Goal: Find specific page/section: Find specific page/section

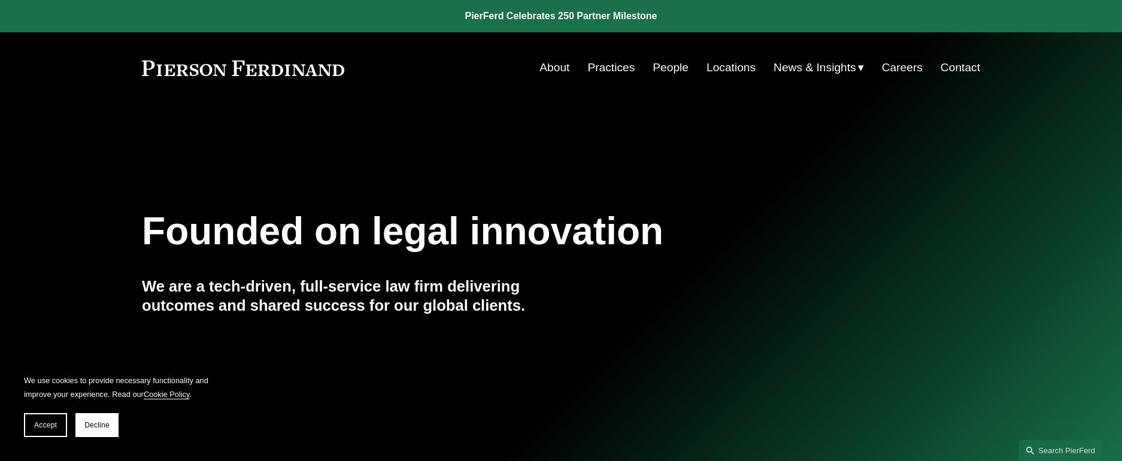
click at [715, 70] on link "Locations" at bounding box center [730, 67] width 49 height 23
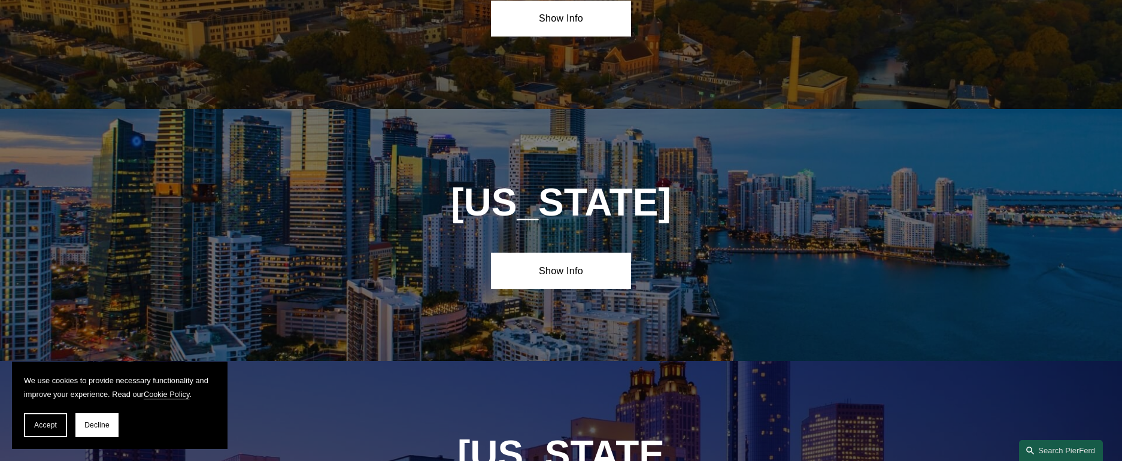
scroll to position [1556, 0]
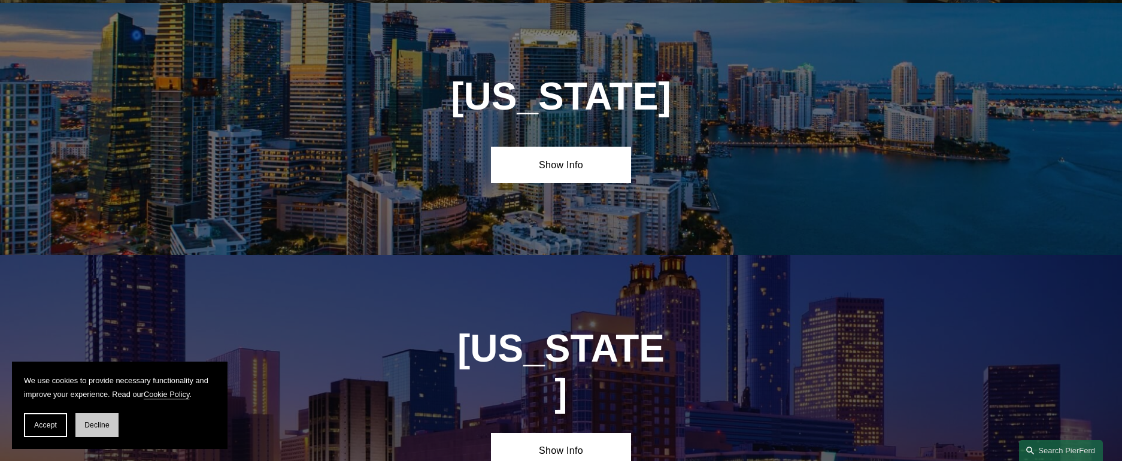
click at [98, 427] on span "Decline" at bounding box center [96, 425] width 25 height 8
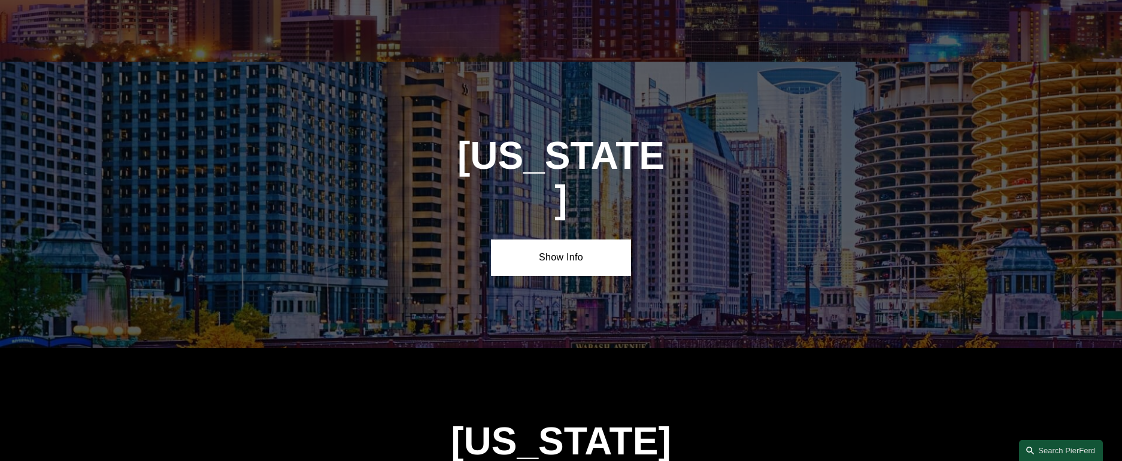
scroll to position [2275, 0]
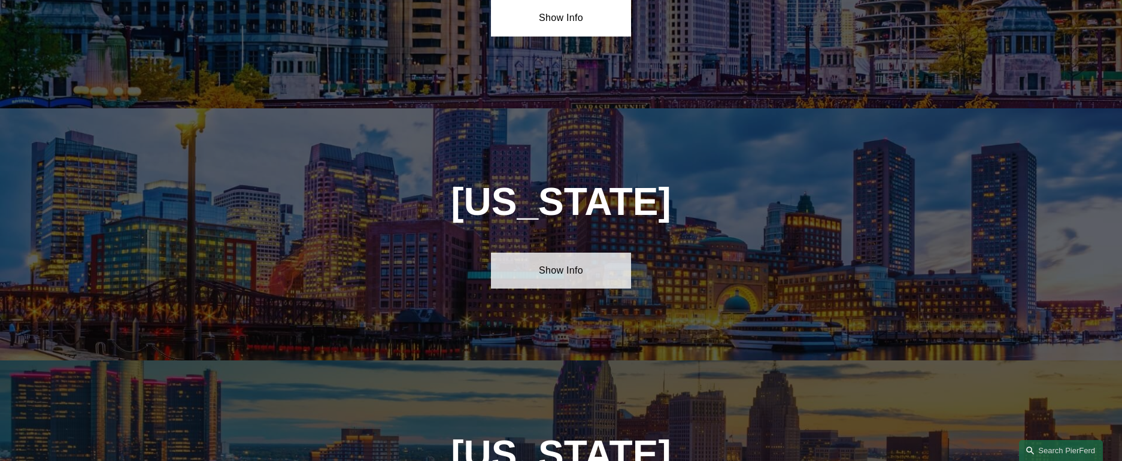
click at [567, 253] on link "Show Info" at bounding box center [560, 271] width 139 height 36
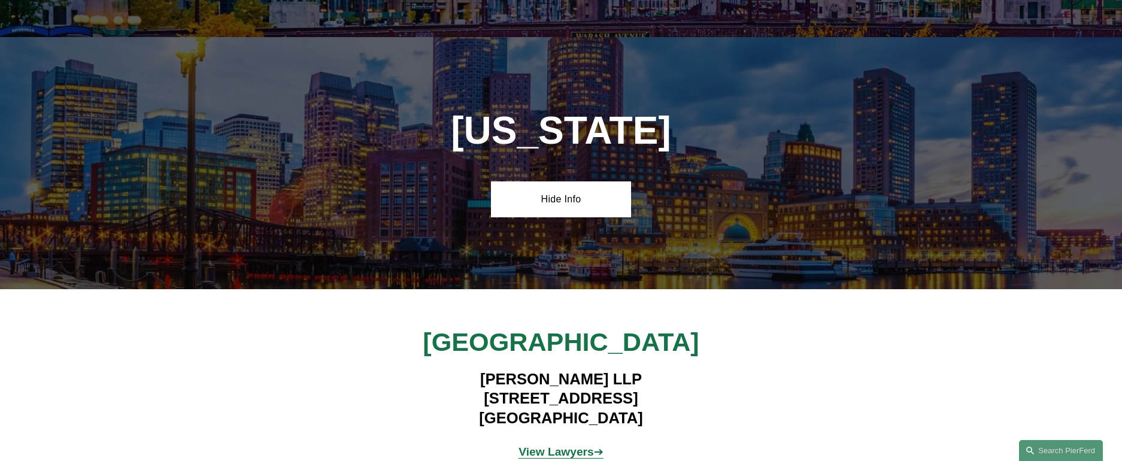
scroll to position [2454, 0]
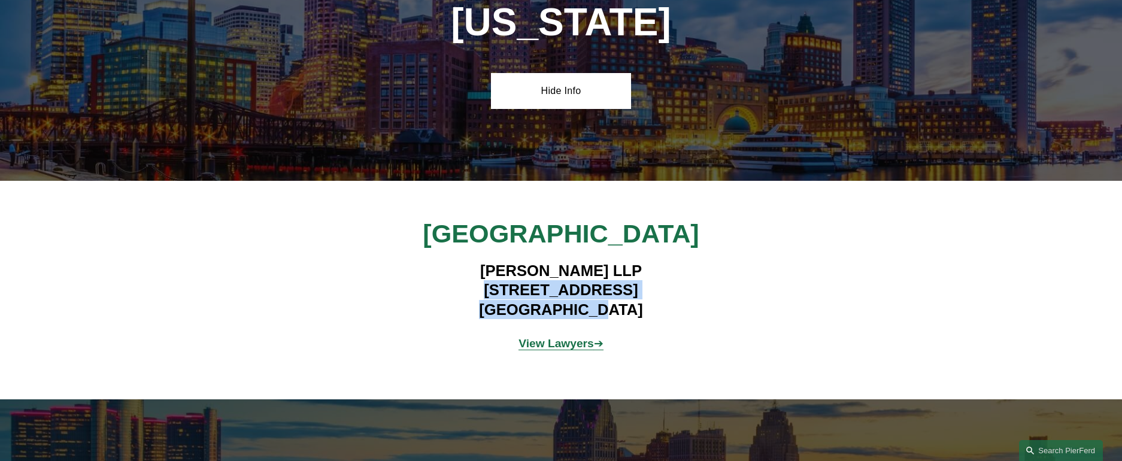
drag, startPoint x: 455, startPoint y: 210, endPoint x: 602, endPoint y: 230, distance: 148.1
click at [602, 261] on h4 "Pierson Ferdinand LLP 101 Federal Street, Suite 1900 Boston, MA 02110" at bounding box center [560, 290] width 349 height 58
click at [566, 261] on h4 "Pierson Ferdinand LLP 101 Federal Street, Suite 1900 Boston, MA 02110" at bounding box center [560, 290] width 349 height 58
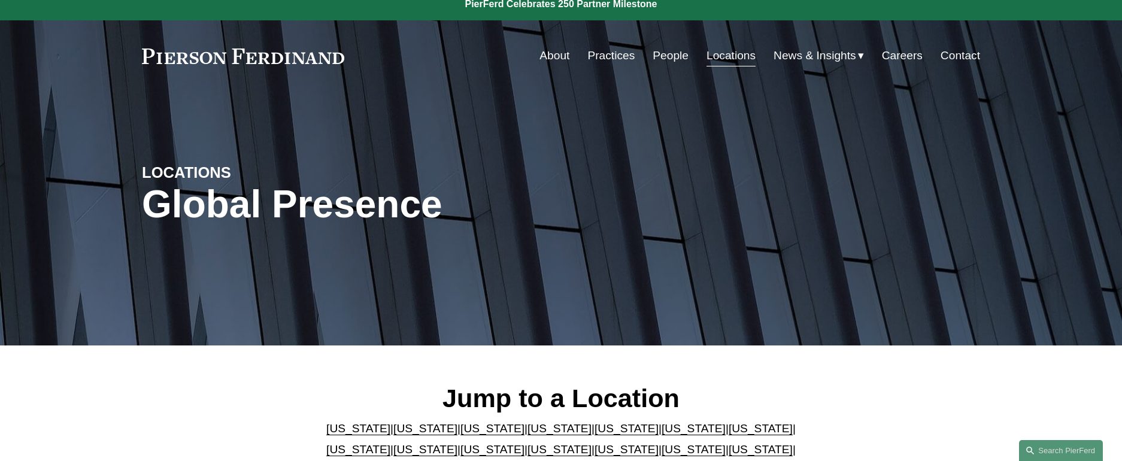
scroll to position [0, 0]
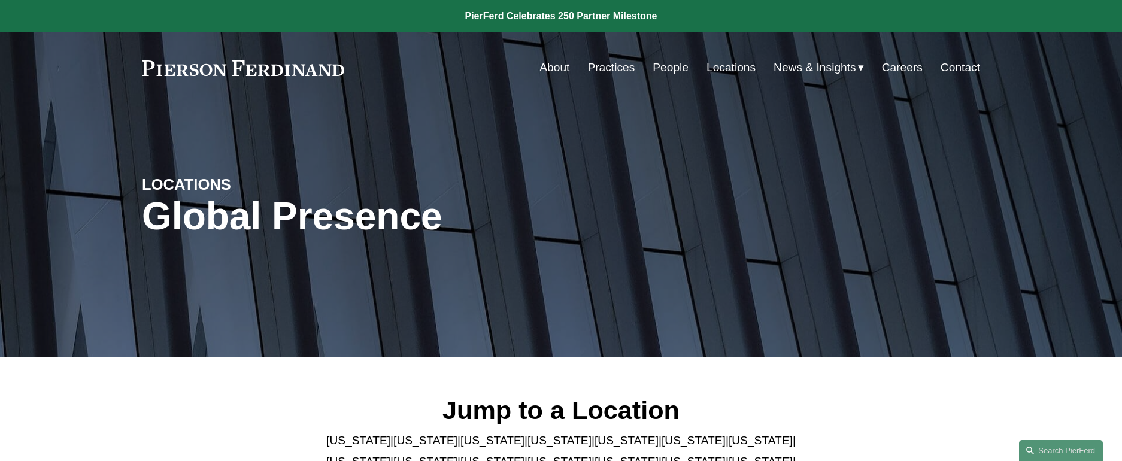
click at [609, 63] on link "Practices" at bounding box center [610, 67] width 47 height 23
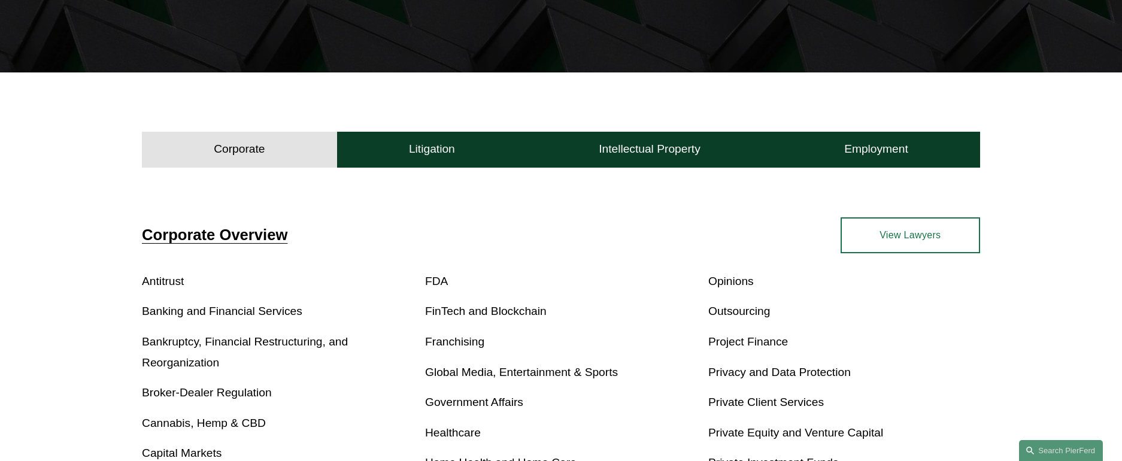
scroll to position [180, 0]
